Goal: Transaction & Acquisition: Purchase product/service

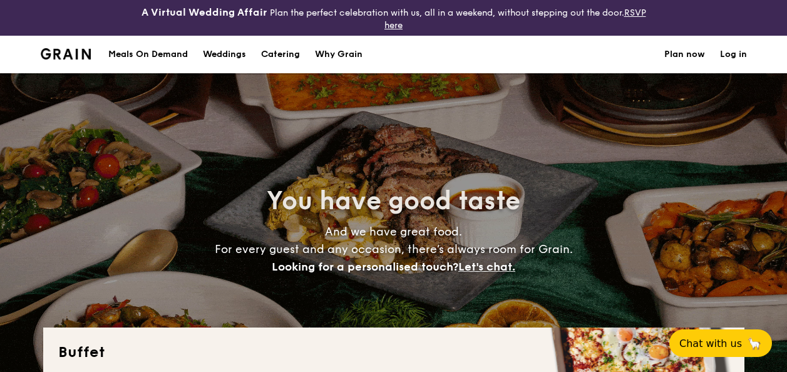
select select
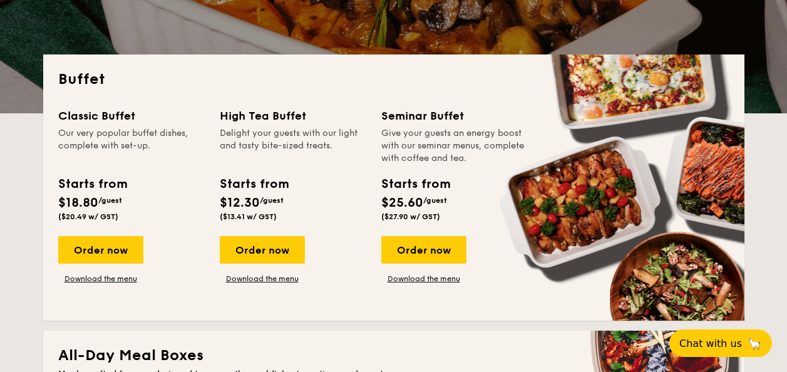
scroll to position [354, 0]
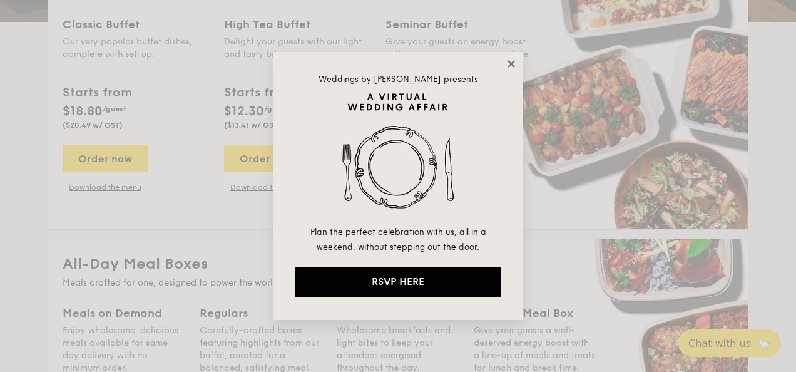
click at [507, 65] on icon at bounding box center [511, 63] width 11 height 11
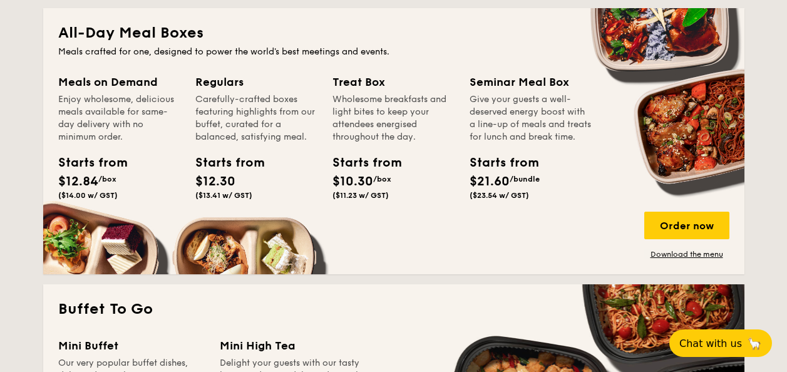
scroll to position [589, 0]
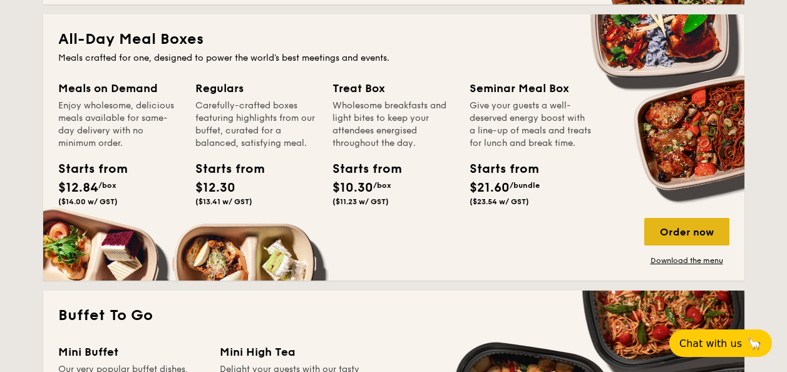
click at [682, 233] on div "Order now" at bounding box center [686, 232] width 85 height 28
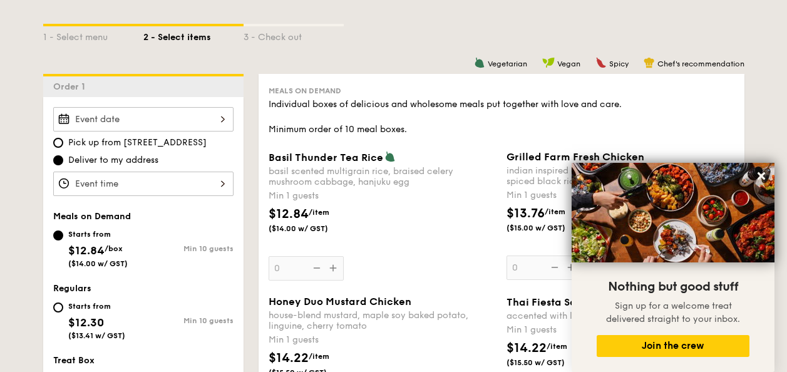
scroll to position [314, 0]
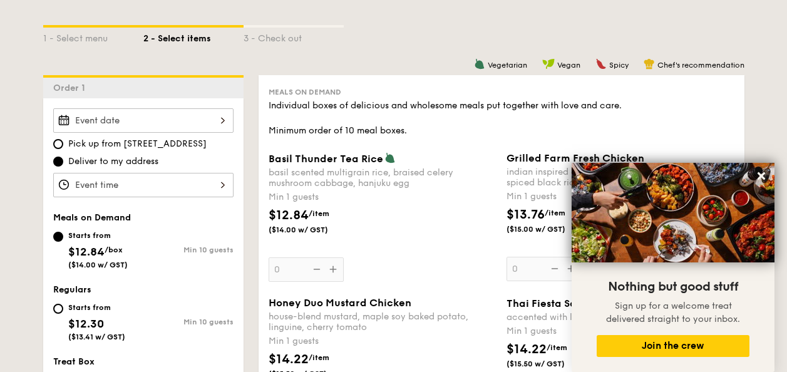
select select
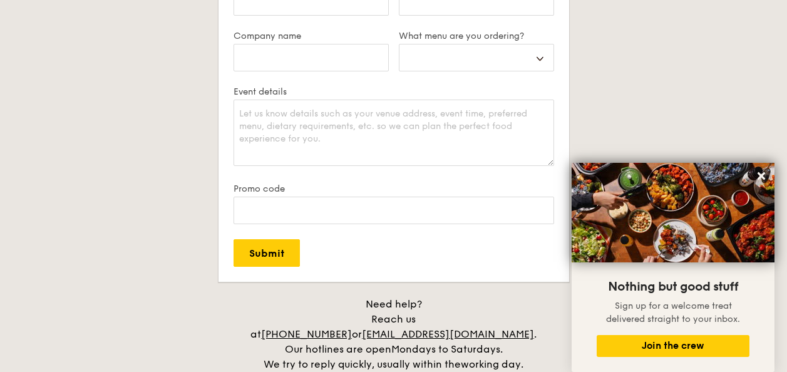
scroll to position [2393, 0]
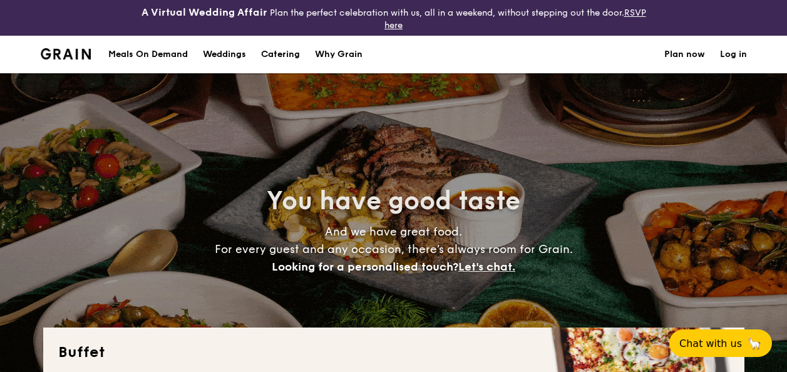
select select
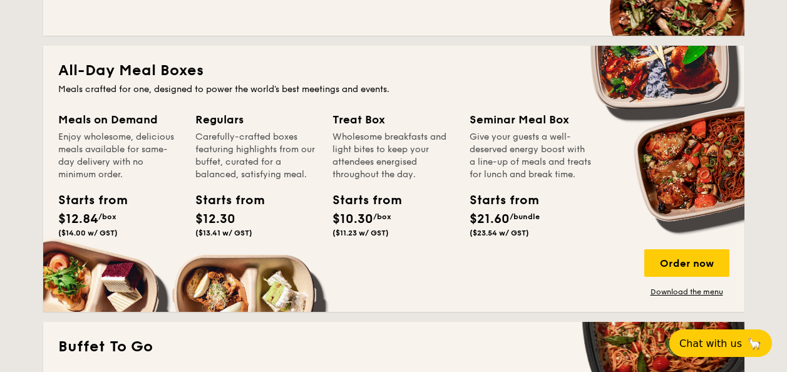
scroll to position [560, 0]
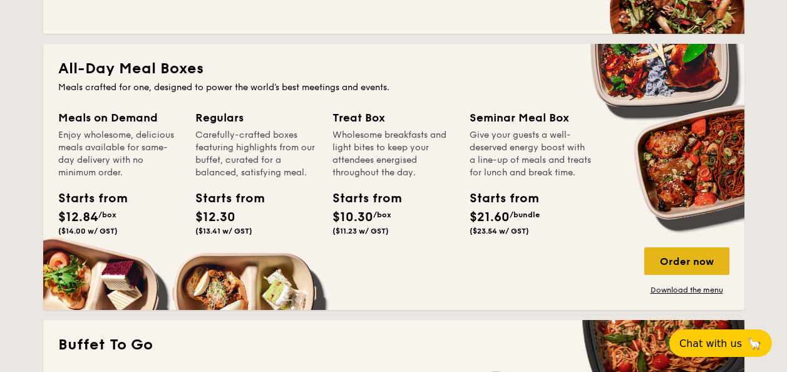
click at [696, 263] on div "Order now" at bounding box center [686, 261] width 85 height 28
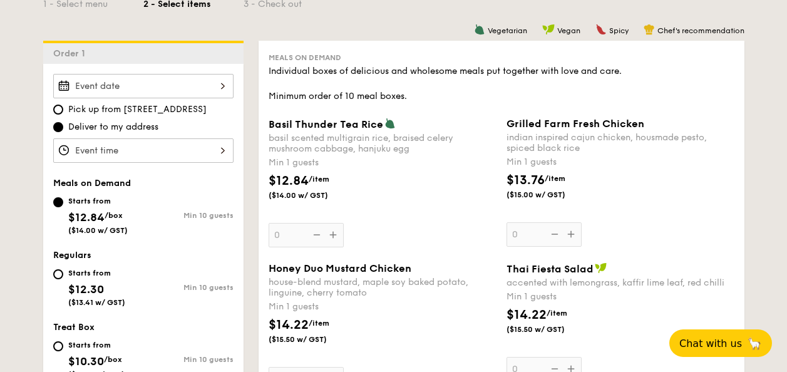
scroll to position [349, 0]
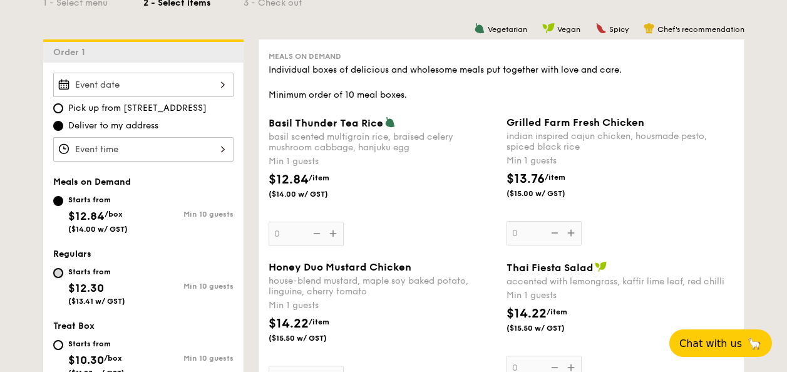
click at [54, 273] on input "Starts from $12.30 ($13.41 w/ GST) Min 10 guests" at bounding box center [58, 273] width 10 height 10
radio input "true"
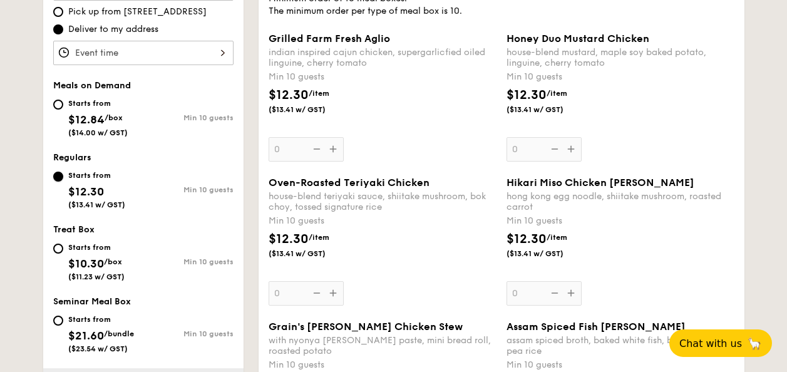
scroll to position [571, 0]
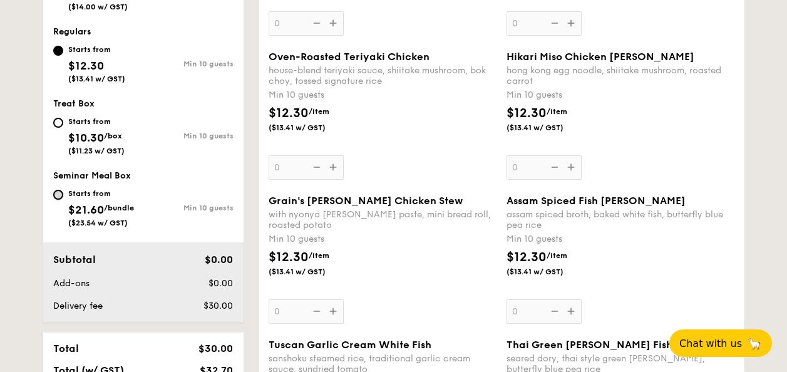
click at [57, 198] on input "Starts from $21.60 /bundle ($23.54 w/ GST) Min 10 guests" at bounding box center [58, 195] width 10 height 10
radio input "true"
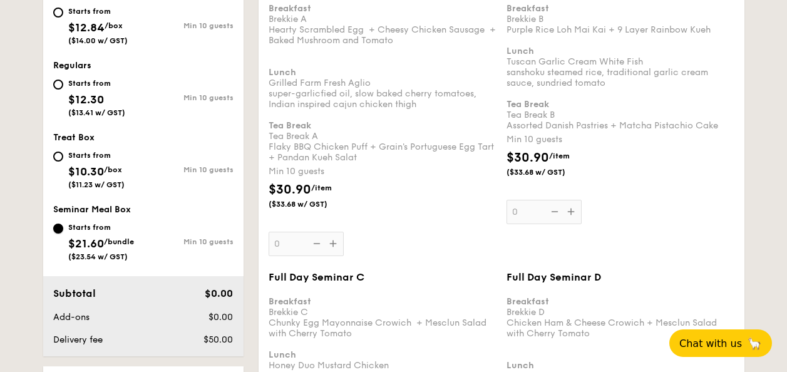
scroll to position [511, 0]
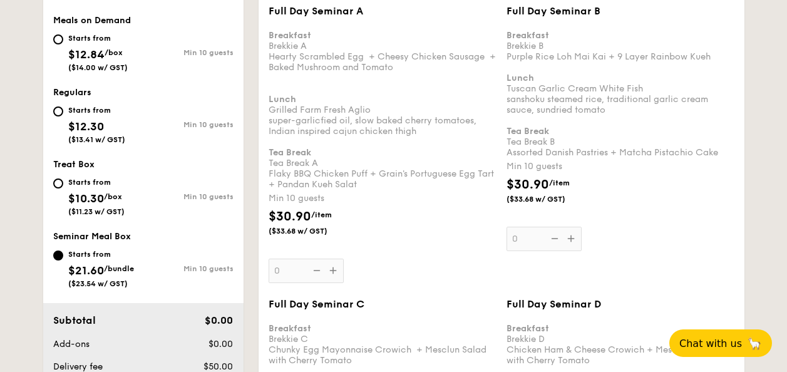
click at [63, 184] on div "Starts from $10.30 /box ($11.23 w/ GST)" at bounding box center [98, 195] width 90 height 41
click at [63, 184] on input "Starts from $10.30 /box ($11.23 w/ GST) Min 10 guests" at bounding box center [58, 183] width 10 height 10
radio input "true"
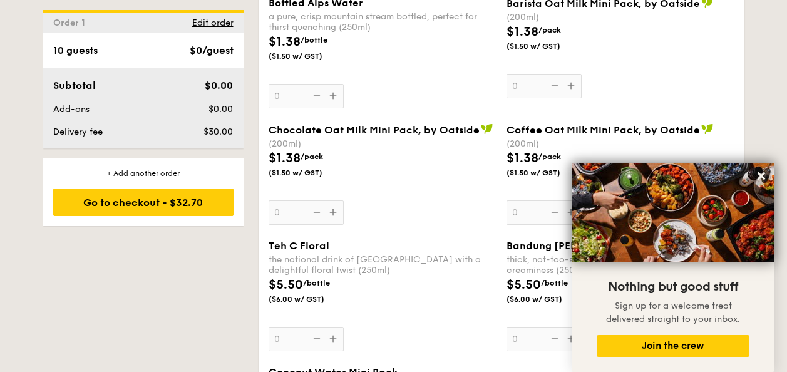
scroll to position [2708, 0]
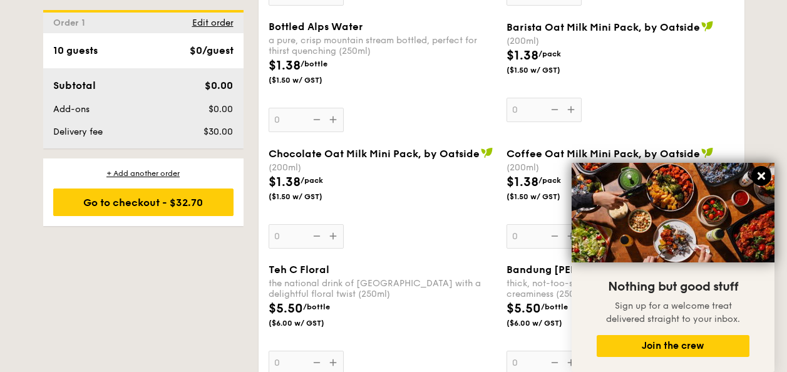
click at [757, 177] on icon at bounding box center [760, 175] width 11 height 11
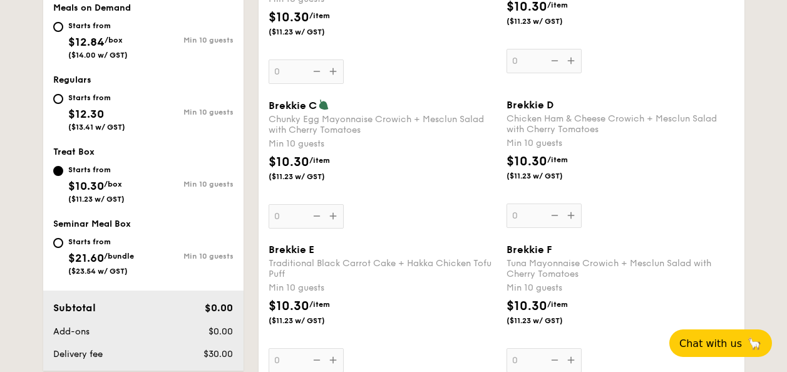
scroll to position [446, 0]
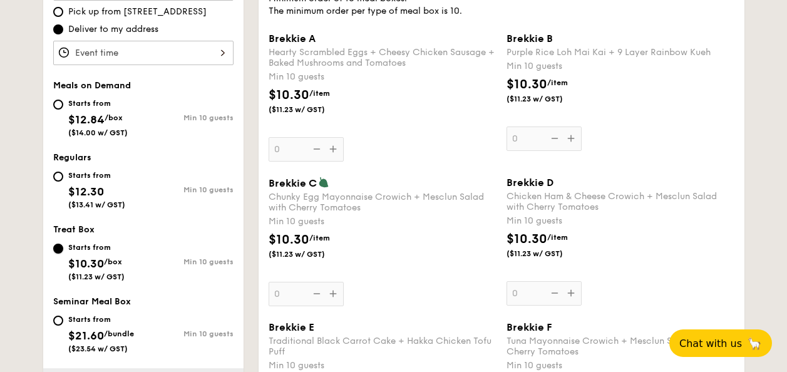
click at [56, 247] on input "Starts from $10.30 /box ($11.23 w/ GST) Min 10 guests" at bounding box center [58, 248] width 10 height 10
click at [63, 172] on div "Starts from $12.30 ($13.41 w/ GST)" at bounding box center [98, 188] width 90 height 41
click at [63, 172] on input "Starts from $12.30 ($13.41 w/ GST) Min 10 guests" at bounding box center [58, 176] width 10 height 10
radio input "true"
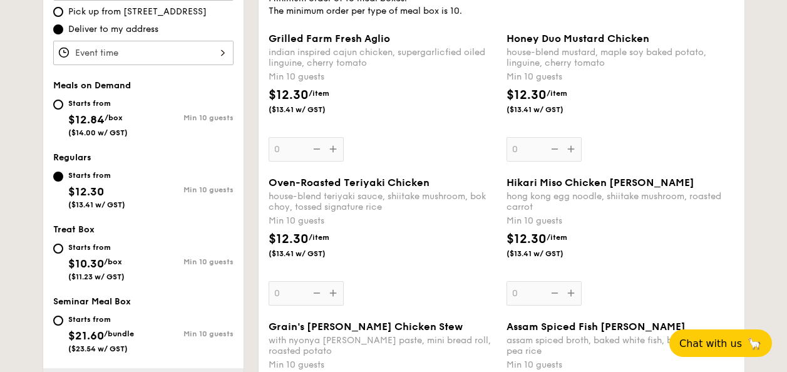
click at [59, 181] on div "Starts from $12.30 ($13.41 w/ GST)" at bounding box center [98, 188] width 90 height 41
click at [59, 181] on input "Starts from $12.30 ($13.41 w/ GST) Min 10 guests" at bounding box center [58, 176] width 10 height 10
drag, startPoint x: 15, startPoint y: 189, endPoint x: 21, endPoint y: 188, distance: 6.3
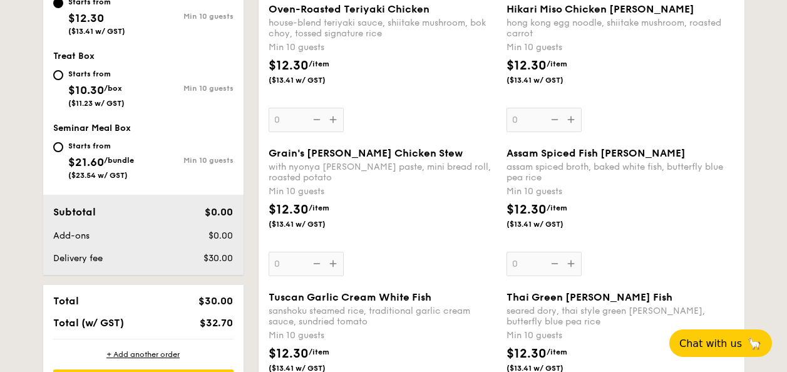
scroll to position [571, 0]
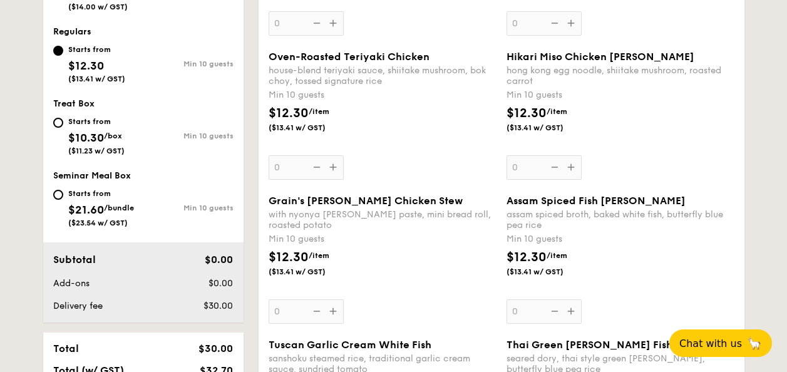
click at [53, 116] on div "Starts from $10.30 /box ($11.23 w/ GST)" at bounding box center [98, 134] width 90 height 41
click at [53, 118] on input "Starts from $10.30 /box ($11.23 w/ GST) Min 10 guests" at bounding box center [58, 123] width 10 height 10
radio input "true"
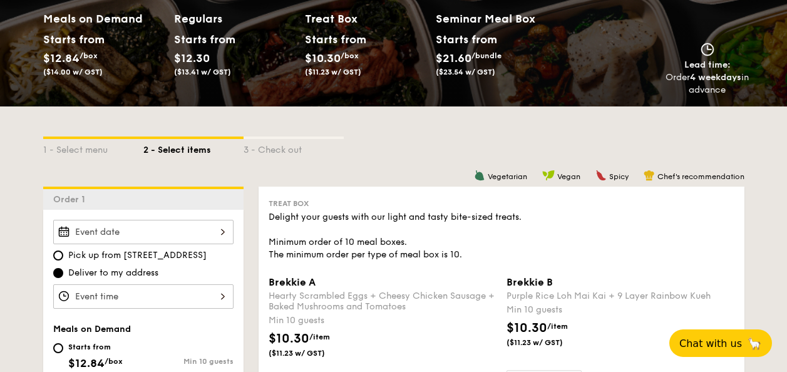
scroll to position [195, 0]
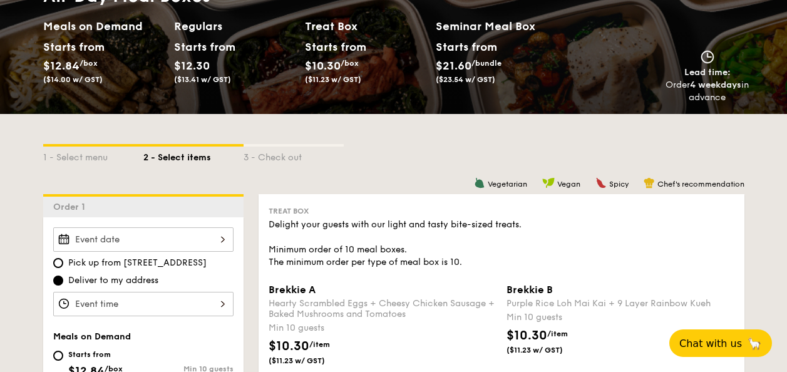
click at [282, 156] on div "3 - Check out" at bounding box center [293, 155] width 100 height 18
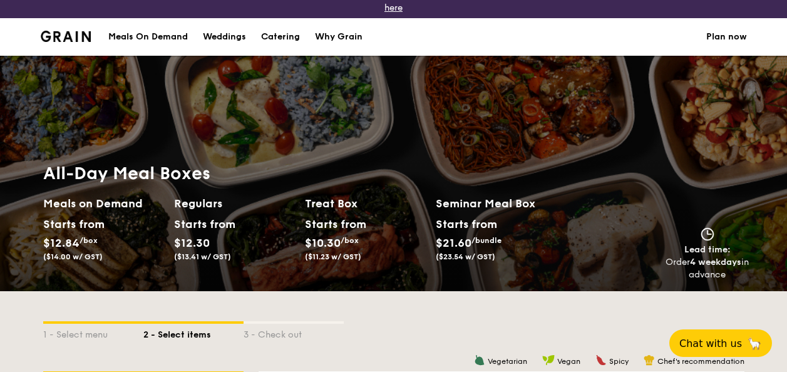
scroll to position [0, 0]
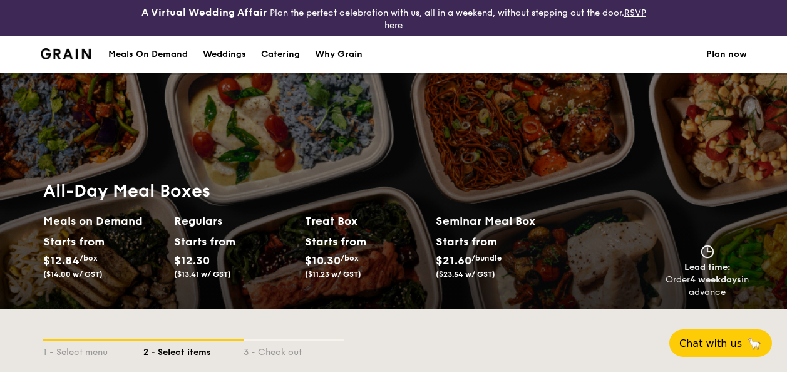
select select
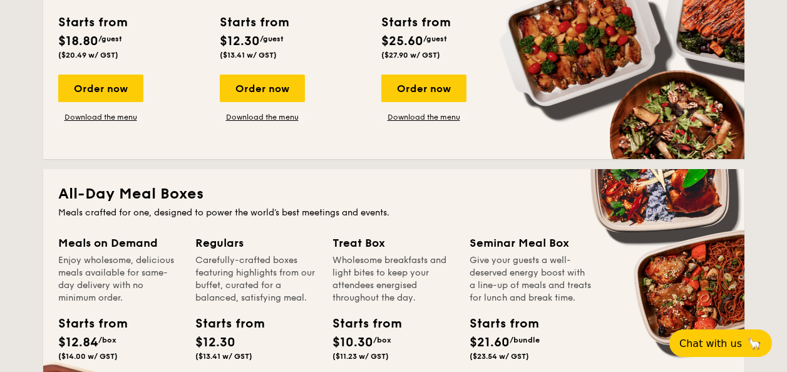
scroll to position [470, 0]
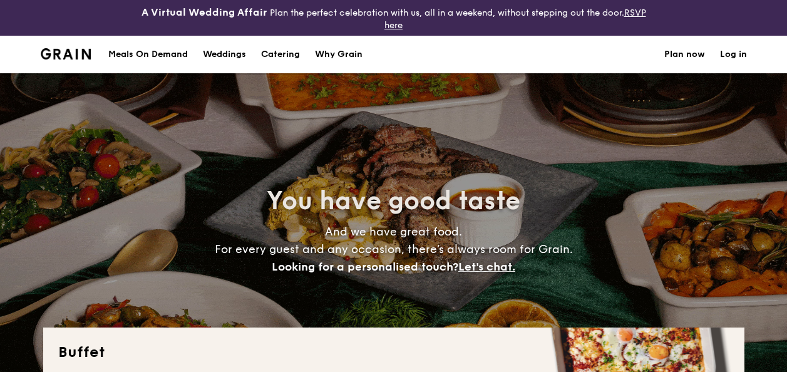
select select
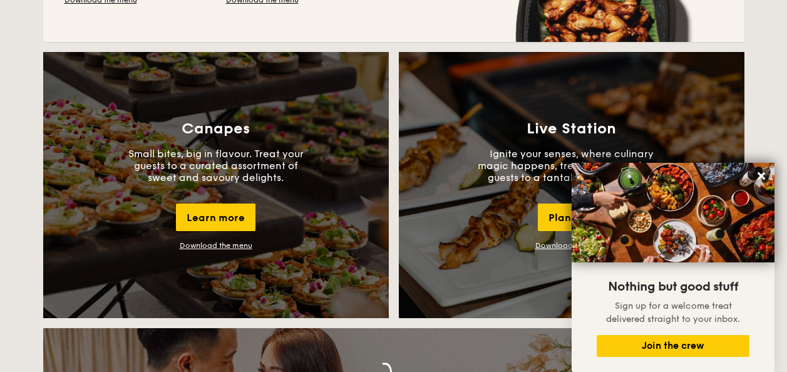
scroll to position [1100, 0]
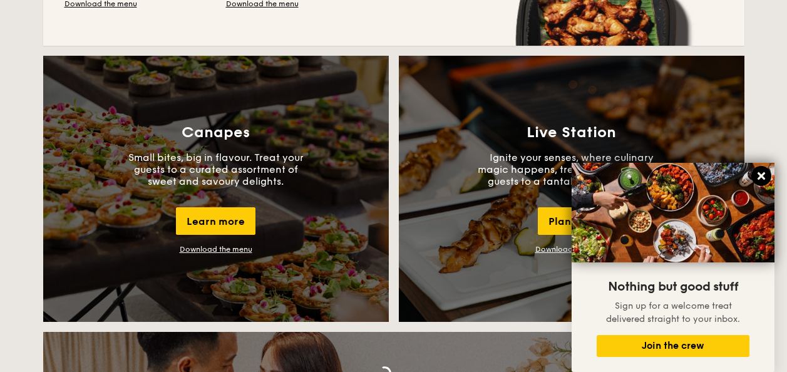
click at [762, 177] on icon at bounding box center [761, 176] width 8 height 8
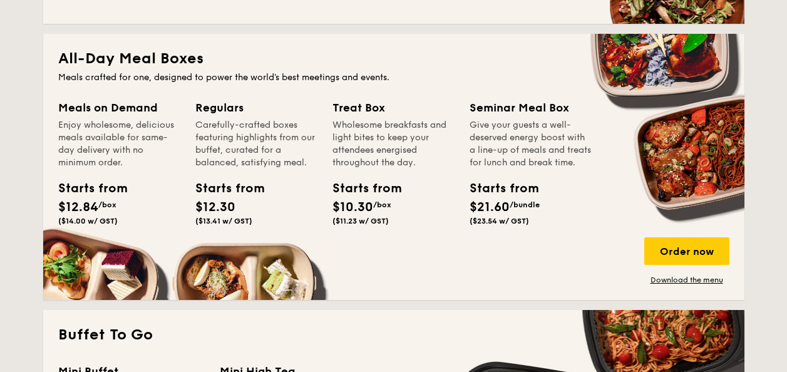
scroll to position [536, 0]
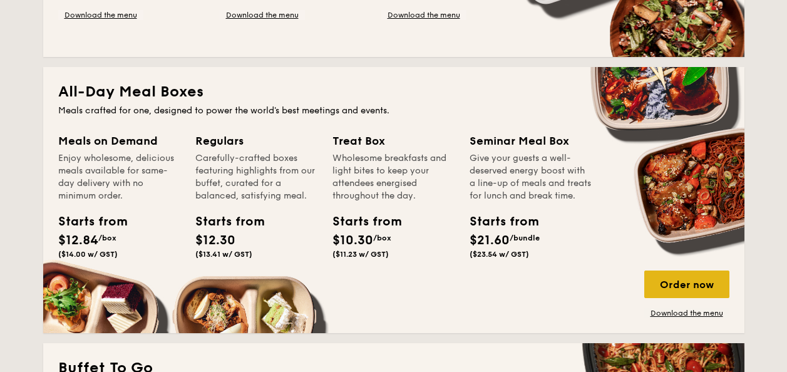
click at [690, 283] on div "Order now" at bounding box center [686, 284] width 85 height 28
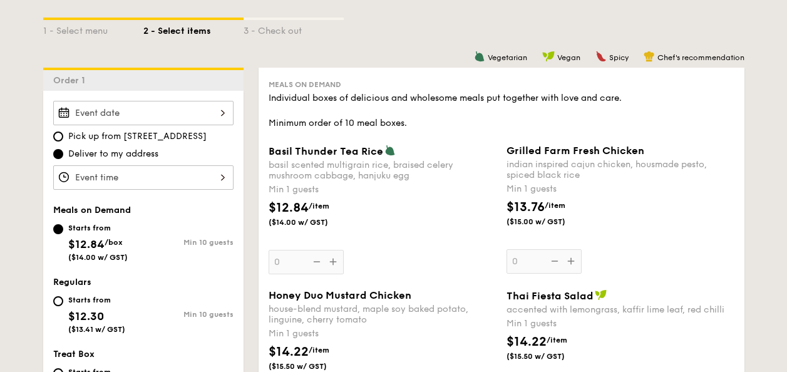
scroll to position [377, 0]
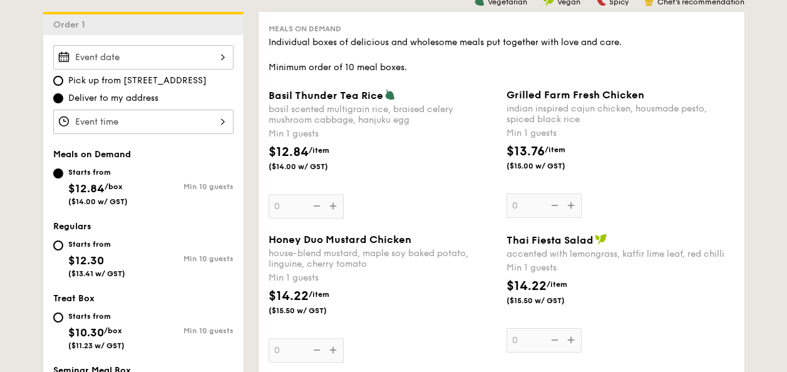
click at [60, 252] on div "Starts from $12.30 ($13.41 w/ GST)" at bounding box center [98, 257] width 90 height 41
click at [60, 250] on input "Starts from $12.30 ($13.41 w/ GST) Min 10 guests" at bounding box center [58, 245] width 10 height 10
radio input "true"
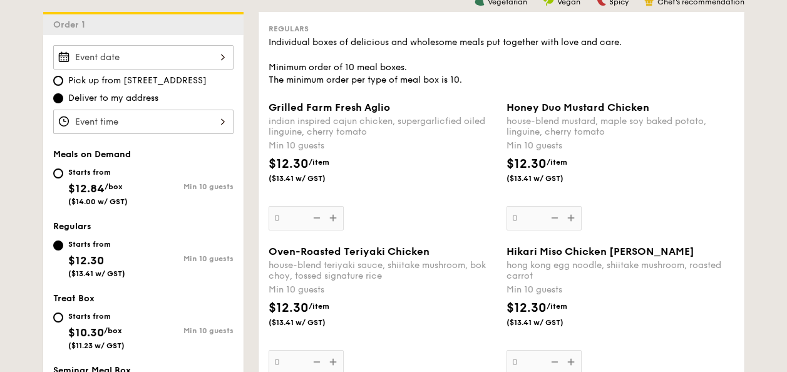
click at [63, 175] on div "Starts from $12.84 /box ($14.00 w/ GST)" at bounding box center [98, 185] width 90 height 41
click at [63, 175] on input "Starts from $12.84 /box ($14.00 w/ GST) Min 10 guests" at bounding box center [58, 173] width 10 height 10
radio input "true"
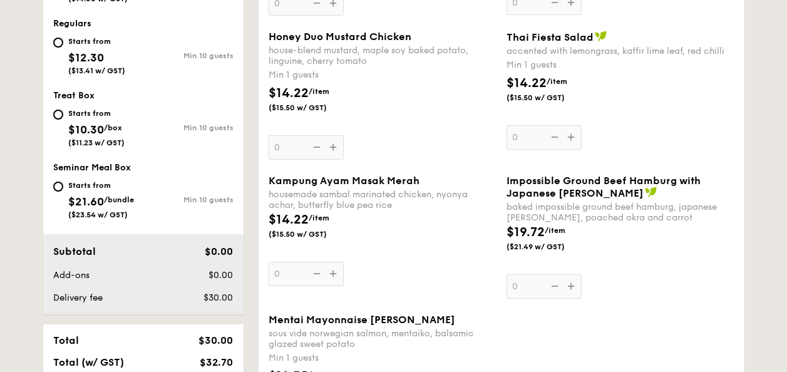
scroll to position [565, 0]
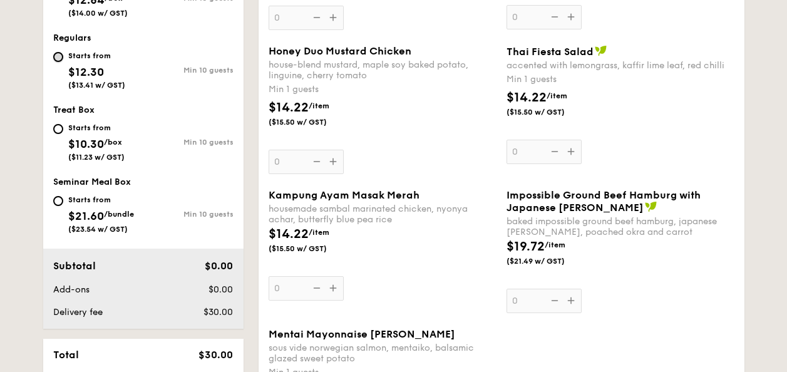
click at [57, 54] on input "Starts from $12.30 ($13.41 w/ GST) Min 10 guests" at bounding box center [58, 57] width 10 height 10
radio input "true"
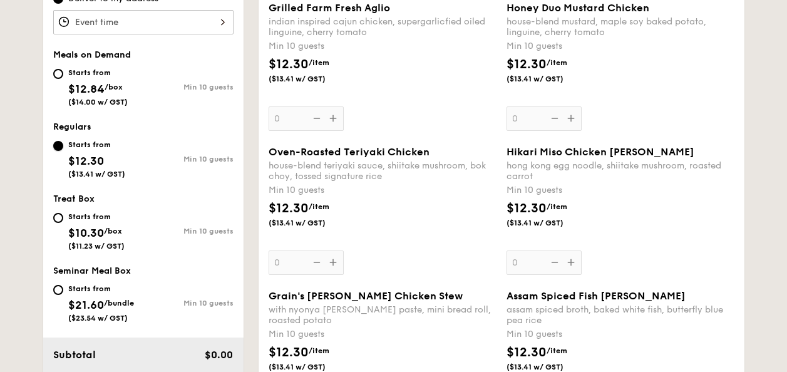
scroll to position [439, 0]
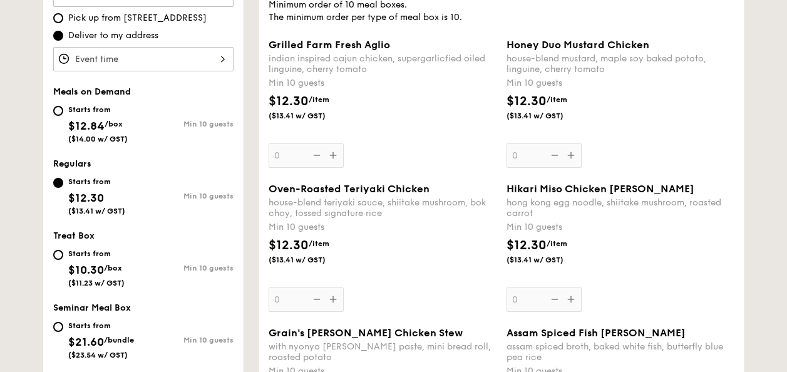
click at [572, 300] on div "Hikari Miso Chicken Chow [PERSON_NAME] kong egg noodle, shiitake mushroom, roas…" at bounding box center [620, 247] width 228 height 129
click at [572, 300] on input "0" at bounding box center [543, 299] width 75 height 24
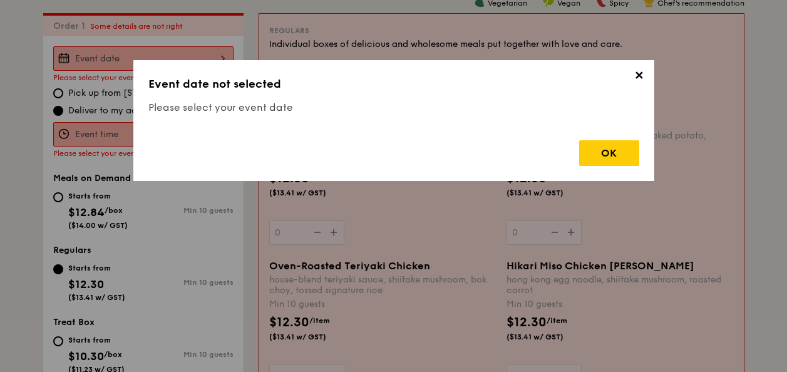
scroll to position [370, 0]
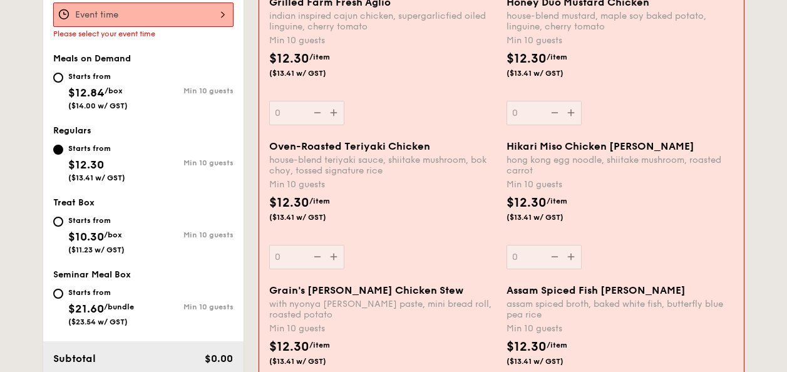
click at [433, 212] on div "$12.30 /item ($13.41 w/ GST)" at bounding box center [382, 215] width 237 height 44
click at [344, 245] on input "0" at bounding box center [306, 257] width 75 height 24
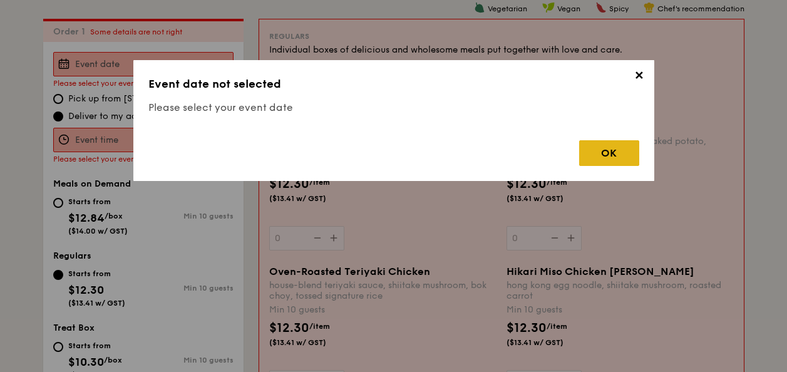
click at [620, 159] on div "OK" at bounding box center [609, 153] width 60 height 26
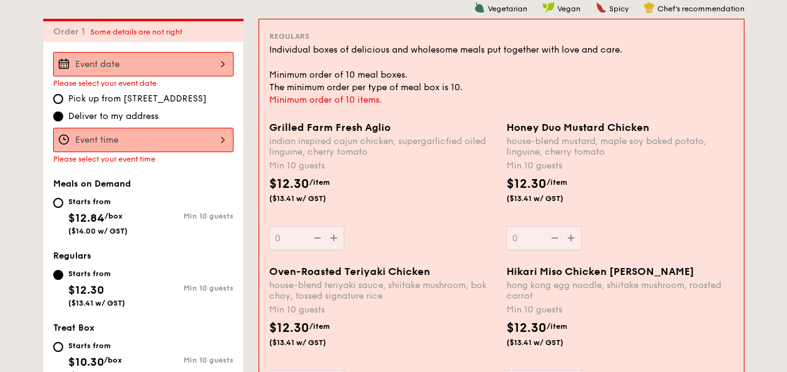
click at [148, 59] on input "Grilled Farm Fresh Aglio indian inspired cajun chicken, supergarlicfied oiled l…" at bounding box center [143, 64] width 180 height 24
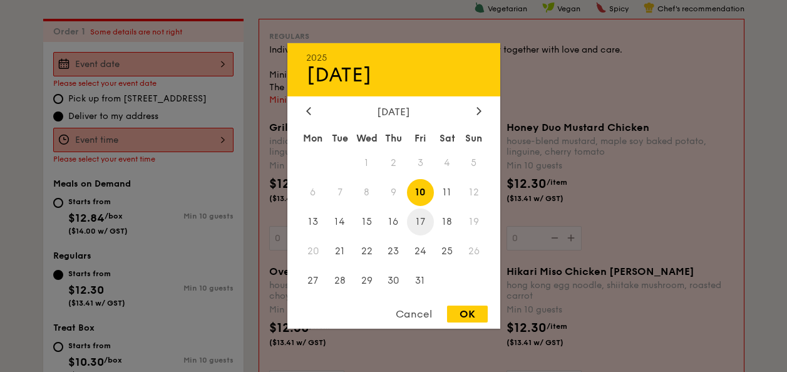
click at [418, 223] on span "17" at bounding box center [420, 221] width 27 height 27
click at [413, 192] on span "10" at bounding box center [420, 192] width 27 height 27
click at [466, 308] on div "OK" at bounding box center [467, 313] width 41 height 17
type input "[DATE]"
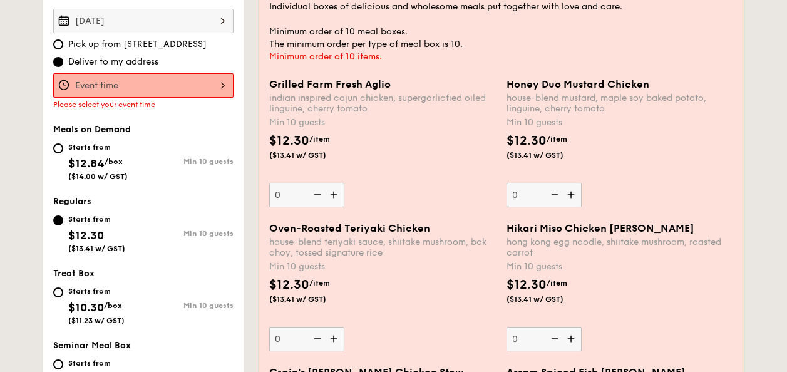
scroll to position [432, 0]
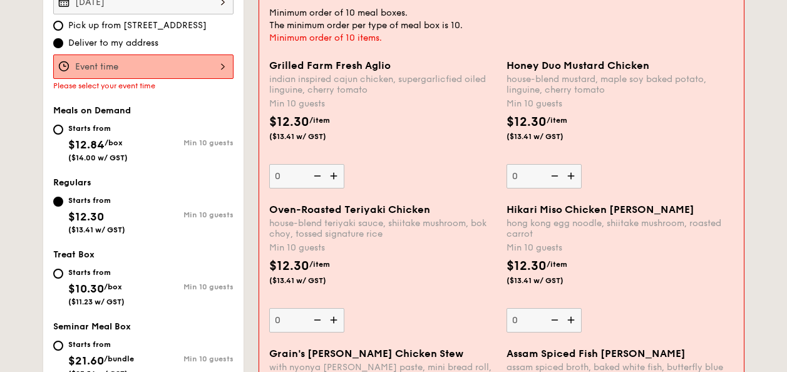
click at [571, 315] on img at bounding box center [572, 320] width 19 height 24
click at [571, 315] on input "0" at bounding box center [543, 320] width 75 height 24
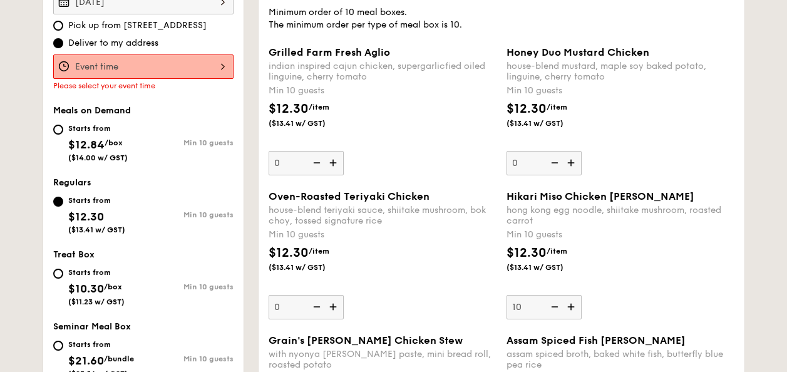
click at [571, 315] on img at bounding box center [572, 307] width 19 height 24
click at [571, 315] on input "10" at bounding box center [543, 307] width 75 height 24
click at [571, 315] on img at bounding box center [572, 307] width 19 height 24
click at [571, 315] on input "11" at bounding box center [543, 307] width 75 height 24
click at [571, 315] on img at bounding box center [572, 307] width 19 height 24
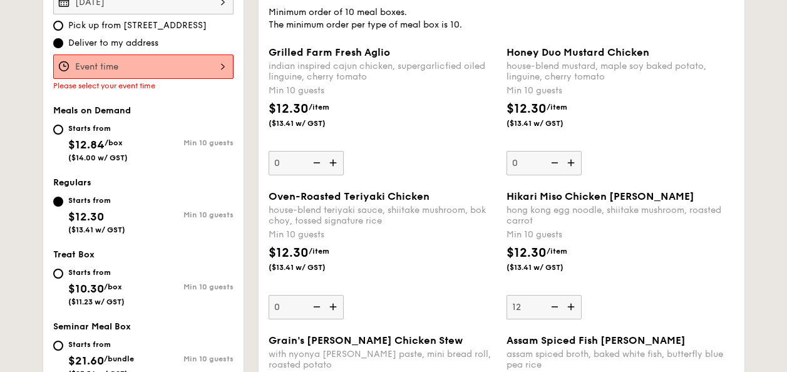
click at [571, 315] on input "12" at bounding box center [543, 307] width 75 height 24
click at [571, 315] on img at bounding box center [572, 307] width 19 height 24
click at [571, 315] on input "13" at bounding box center [543, 307] width 75 height 24
click at [573, 313] on img at bounding box center [572, 307] width 19 height 24
click at [573, 313] on input "14" at bounding box center [543, 307] width 75 height 24
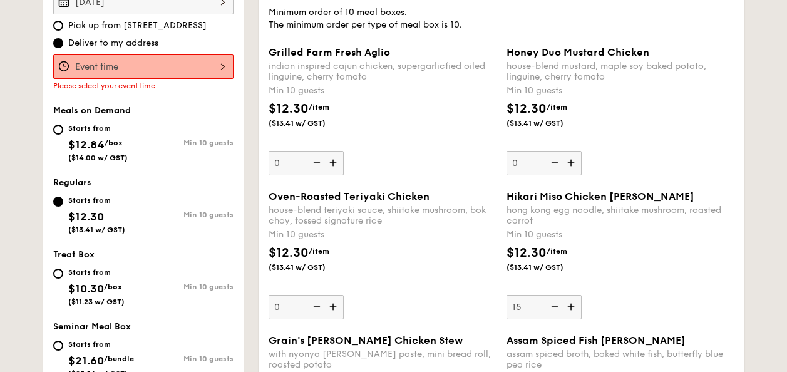
click at [573, 313] on img at bounding box center [572, 307] width 19 height 24
click at [573, 313] on input "15" at bounding box center [543, 307] width 75 height 24
type input "16"
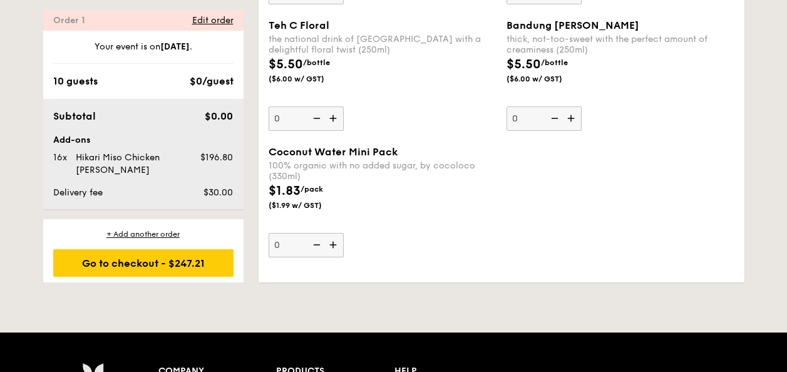
scroll to position [0, 0]
